Goal: Register for event/course

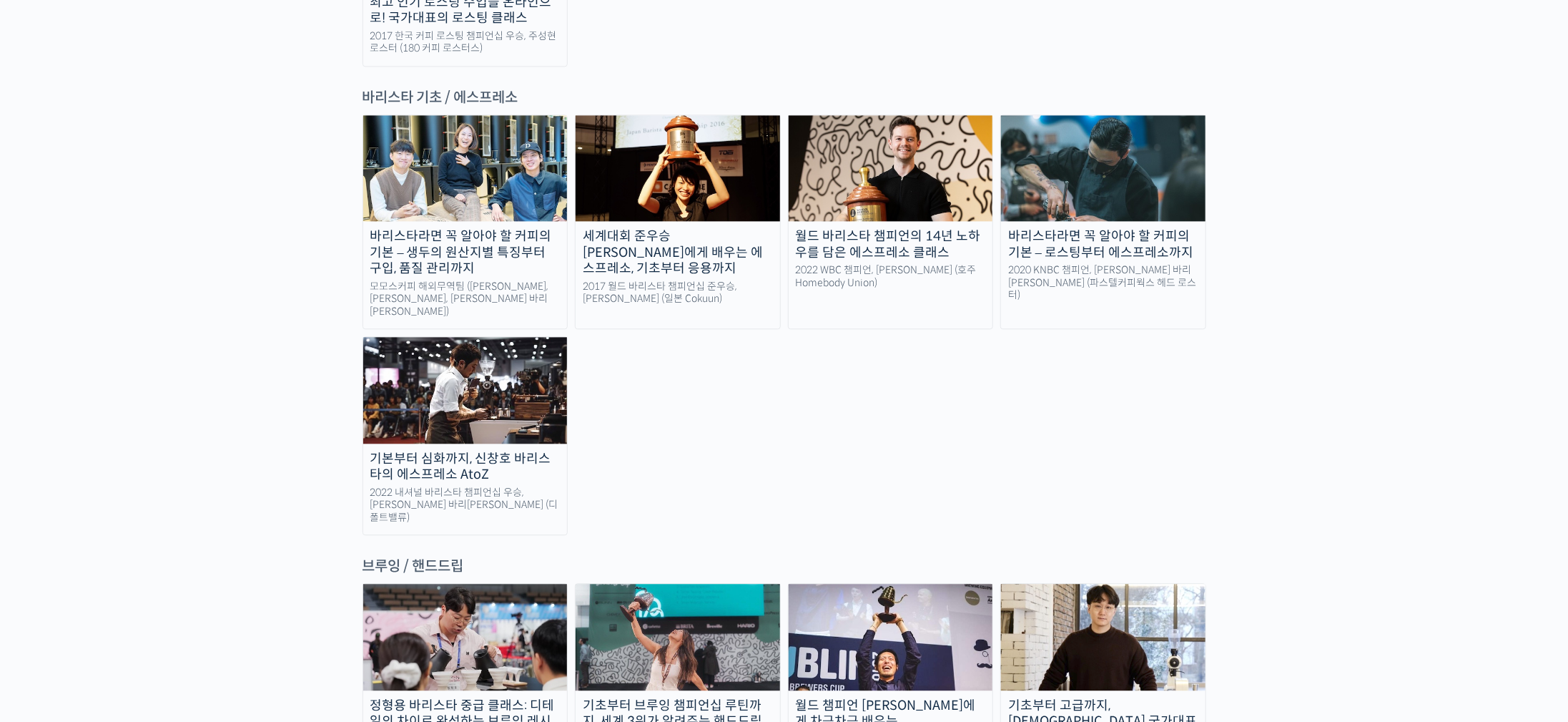
scroll to position [2145, 0]
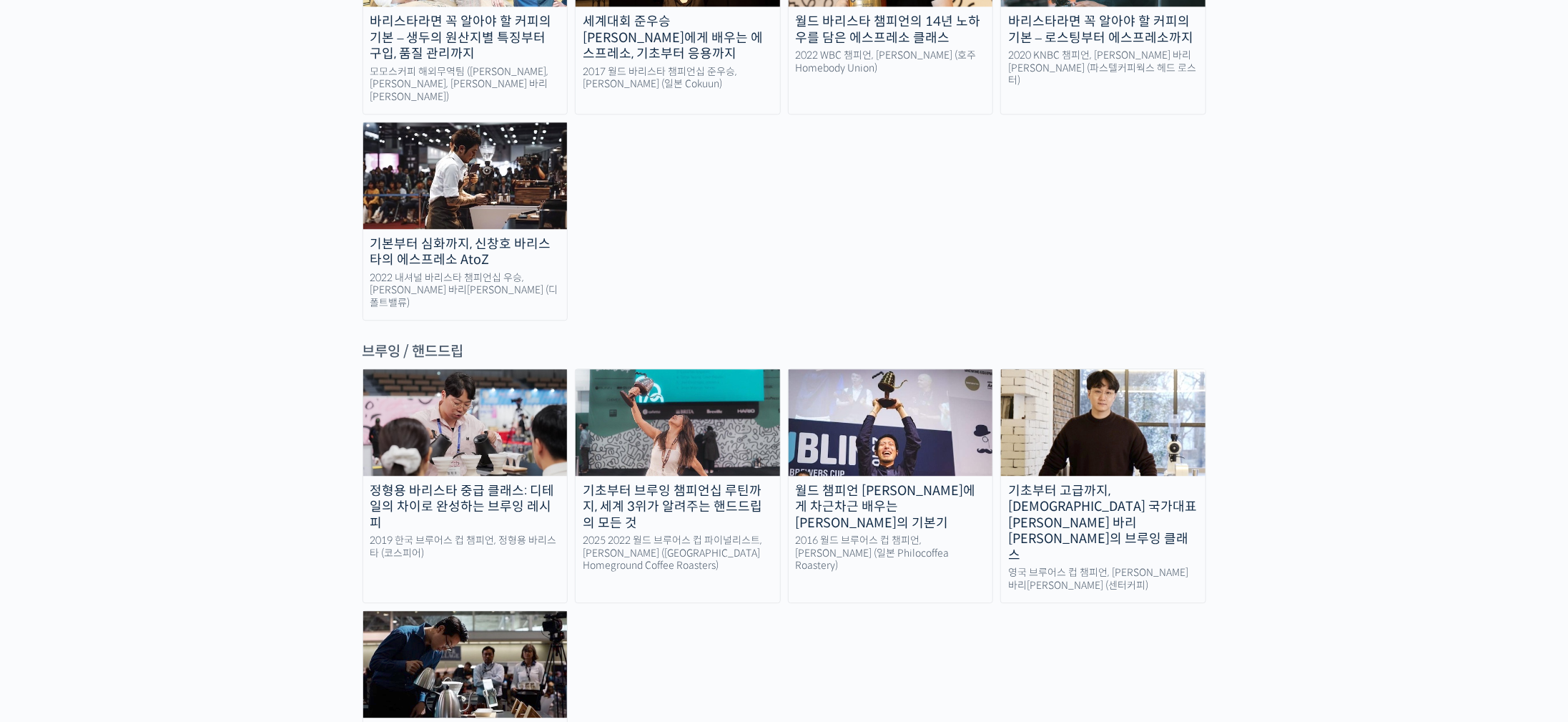
click at [1108, 368] on link "기초부터 고급까지, [DEMOGRAPHIC_DATA] 국가대표 [PERSON_NAME] 바리[PERSON_NAME]의 브루잉 클래스 영국 브루…" at bounding box center [1103, 486] width 206 height 235
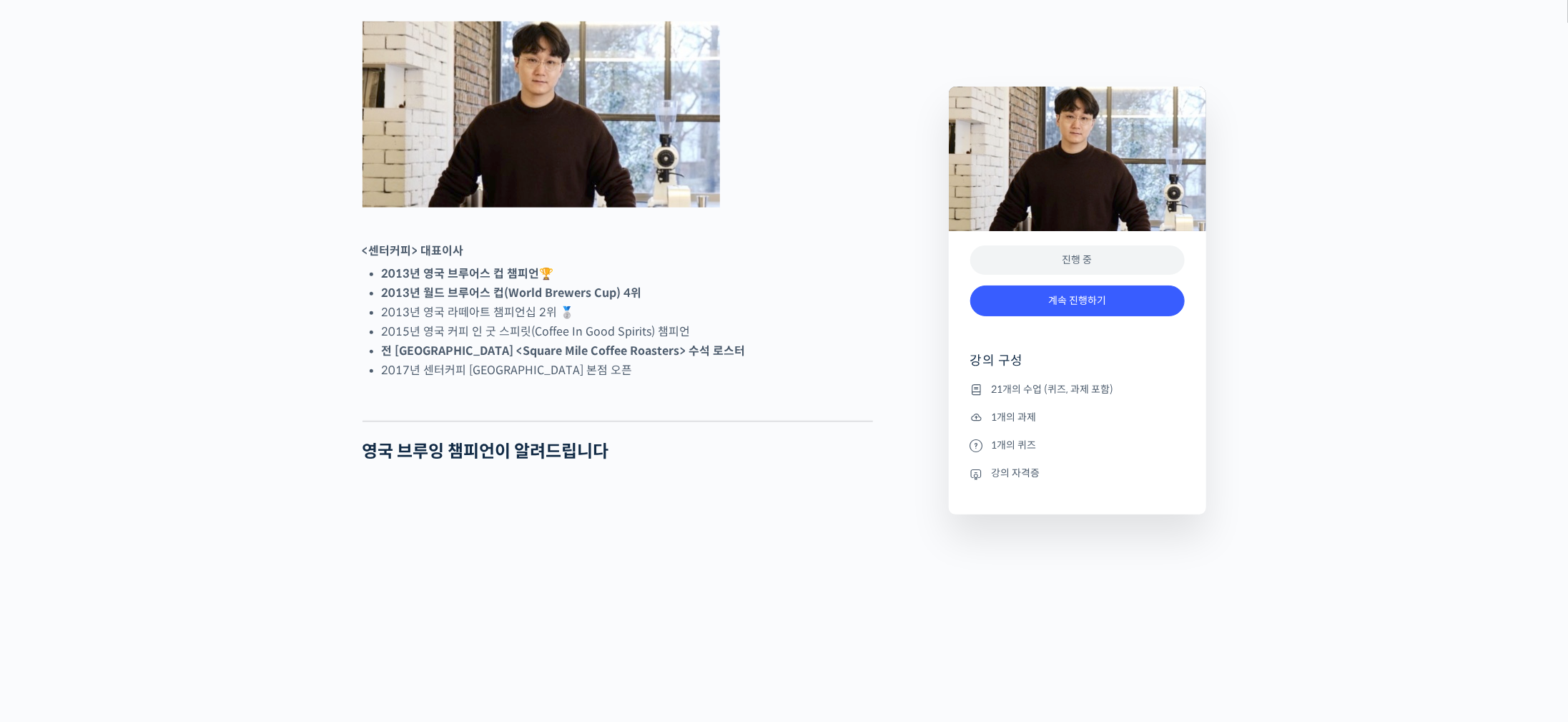
scroll to position [751, 0]
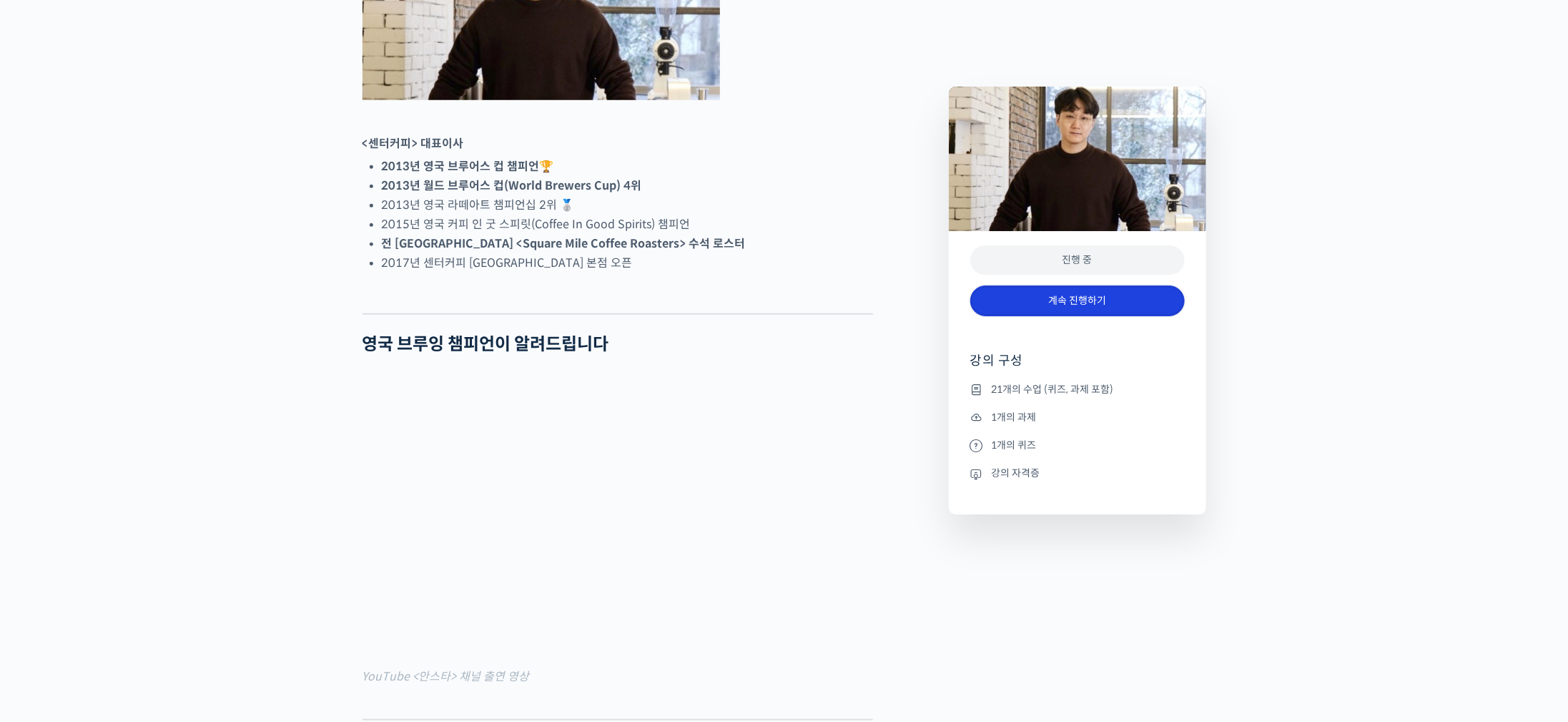
click at [1100, 300] on link "계속 진행하기" at bounding box center [1077, 300] width 214 height 31
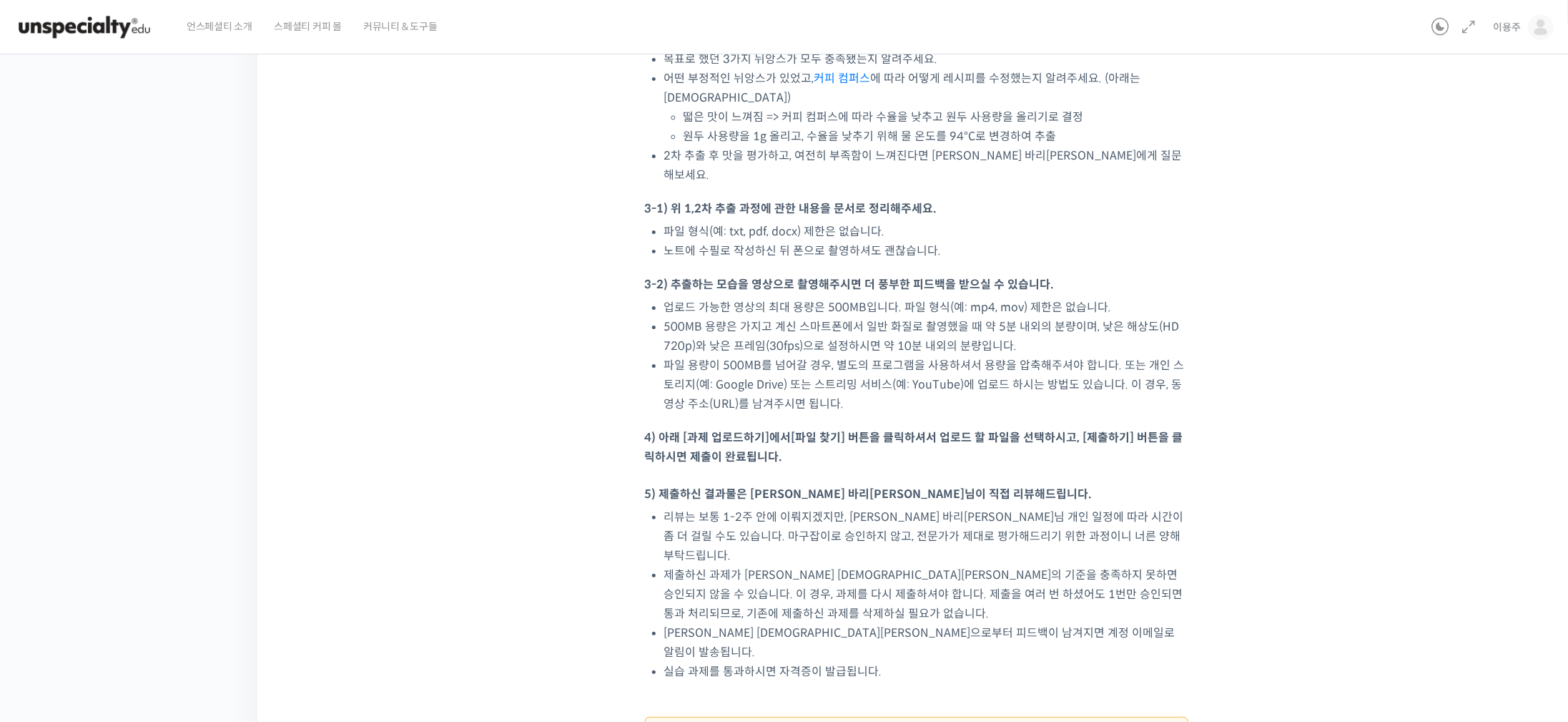
scroll to position [1157, 0]
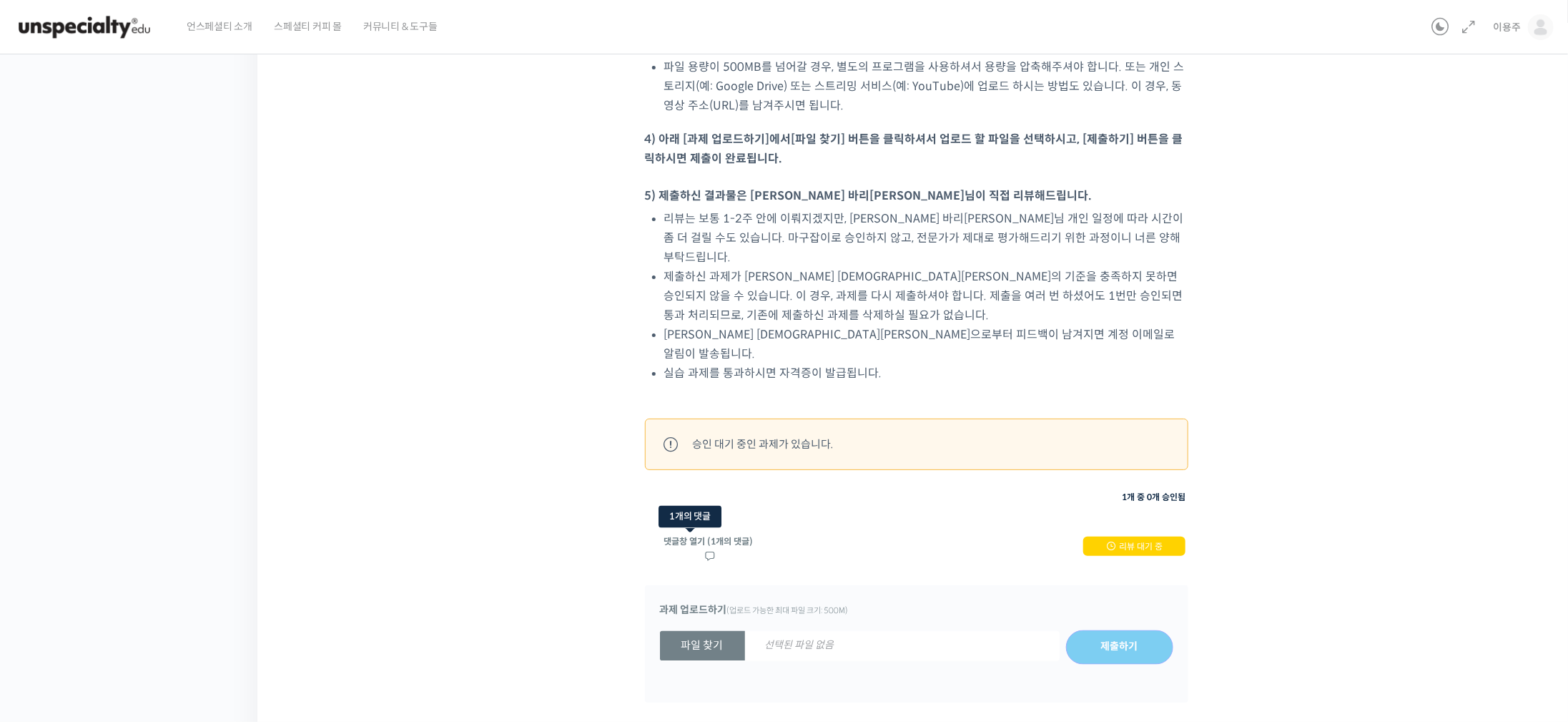
click at [737, 535] on link "댓글창 열기 (1개의 댓글)" at bounding box center [708, 547] width 90 height 25
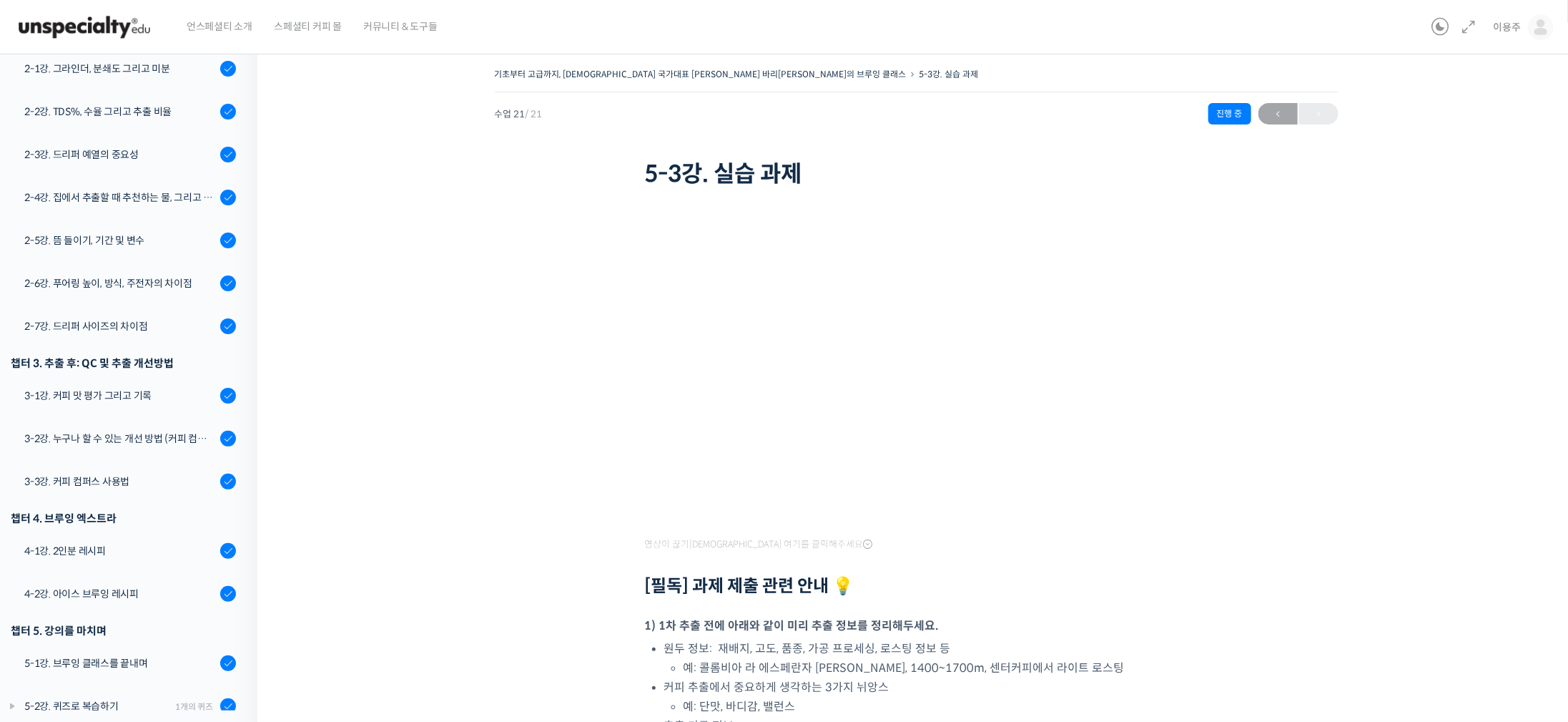
drag, startPoint x: 281, startPoint y: 457, endPoint x: 513, endPoint y: -130, distance: 631.2
